Goal: Task Accomplishment & Management: Manage account settings

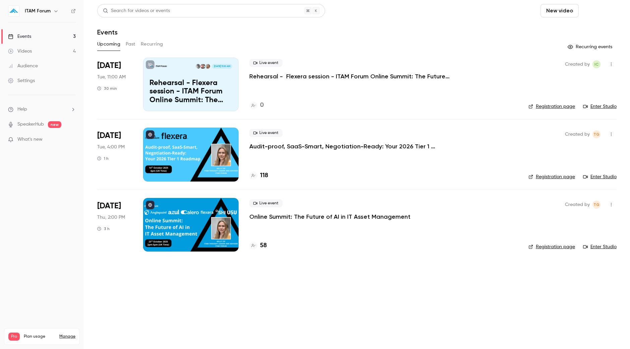
click at [600, 8] on button "Schedule" at bounding box center [598, 10] width 35 height 13
click at [560, 27] on div "One time event" at bounding box center [585, 29] width 51 height 7
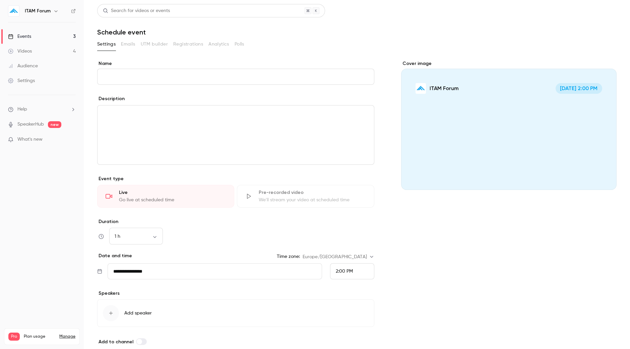
click at [10, 34] on icon at bounding box center [10, 36] width 4 height 5
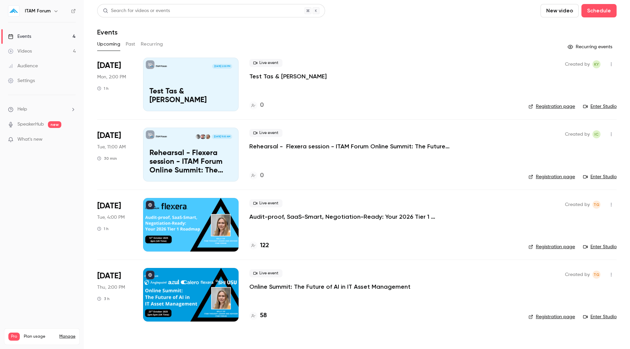
click at [567, 108] on link "Registration page" at bounding box center [551, 106] width 47 height 7
click at [612, 203] on icon "button" at bounding box center [610, 204] width 5 height 5
click at [591, 238] on div "Invite to Studio" at bounding box center [585, 238] width 51 height 7
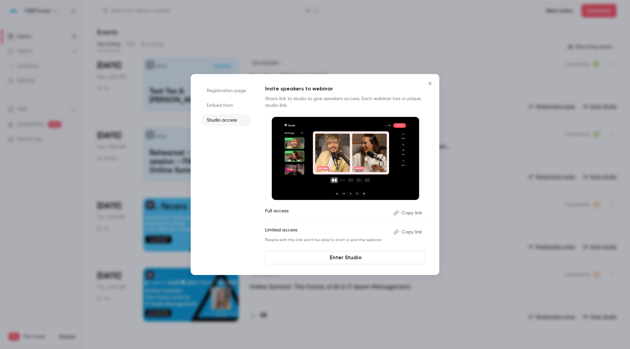
click at [413, 232] on button "Copy link" at bounding box center [408, 232] width 35 height 11
click at [429, 81] on icon "Close" at bounding box center [430, 83] width 8 height 5
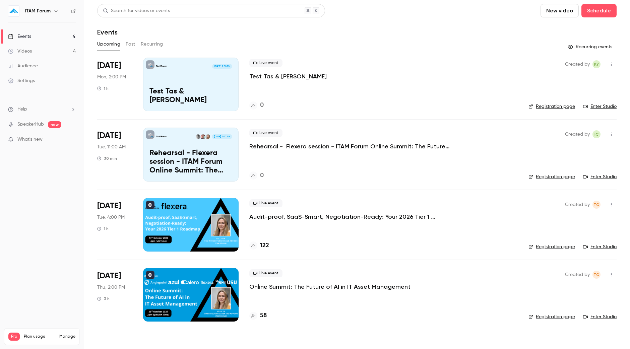
click at [36, 53] on link "Videos 4" at bounding box center [42, 51] width 84 height 15
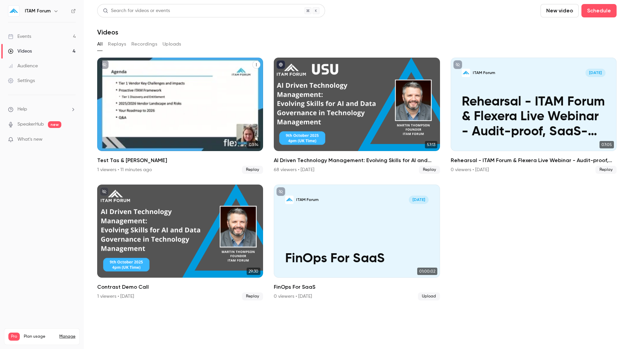
drag, startPoint x: 145, startPoint y: 79, endPoint x: 253, endPoint y: 63, distance: 109.4
click at [253, 63] on button "Test Tas & Kelly" at bounding box center [256, 65] width 8 height 8
click at [220, 116] on div "Delete" at bounding box center [229, 115] width 52 height 7
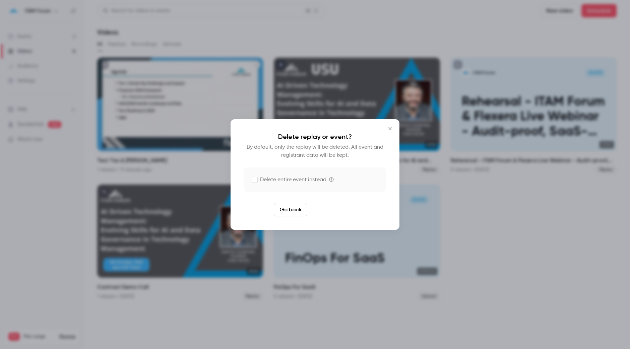
click at [337, 213] on button "Delete replay" at bounding box center [333, 209] width 47 height 13
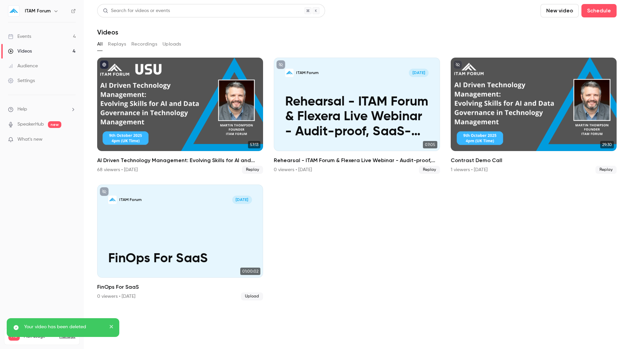
click at [68, 12] on div "ITAM Forum" at bounding box center [42, 10] width 68 height 11
click at [72, 10] on icon at bounding box center [73, 11] width 5 height 5
click at [38, 36] on link "Events 4" at bounding box center [42, 36] width 84 height 15
